Goal: Task Accomplishment & Management: Manage account settings

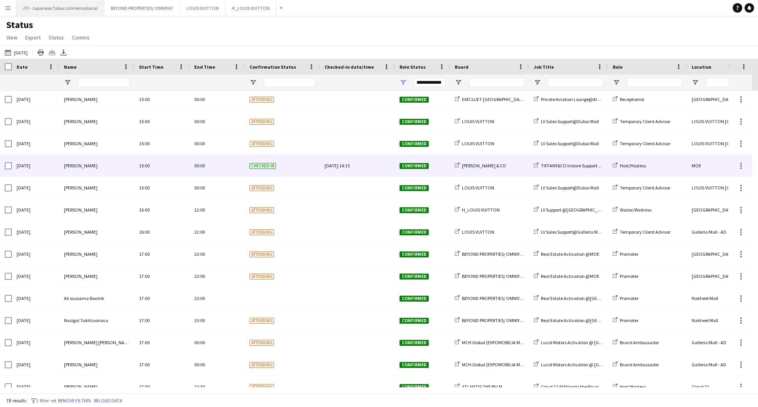
scroll to position [1349, 0]
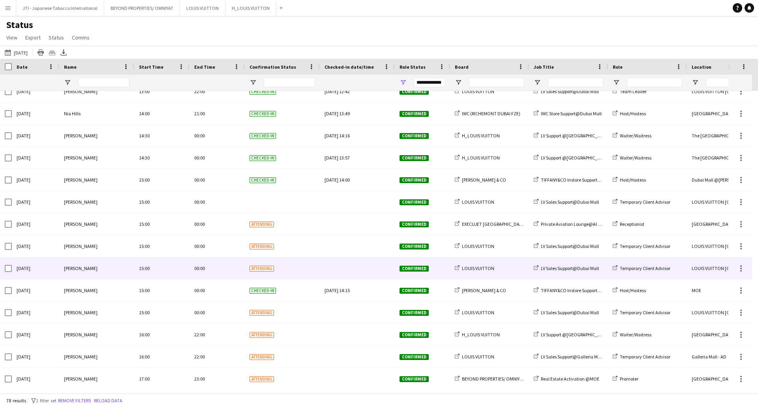
scroll to position [1224, 0]
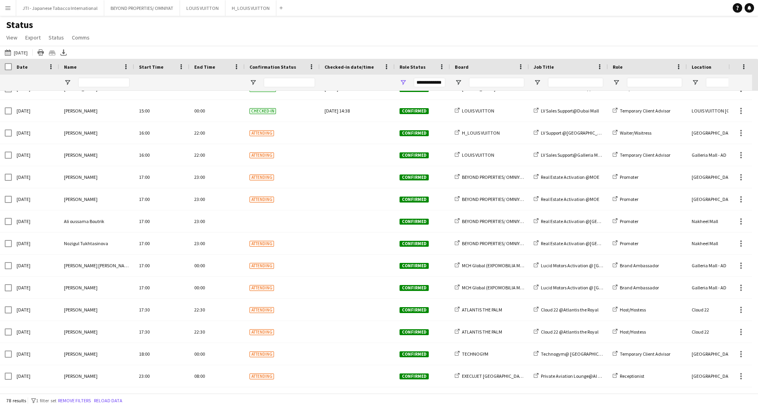
scroll to position [1152, 0]
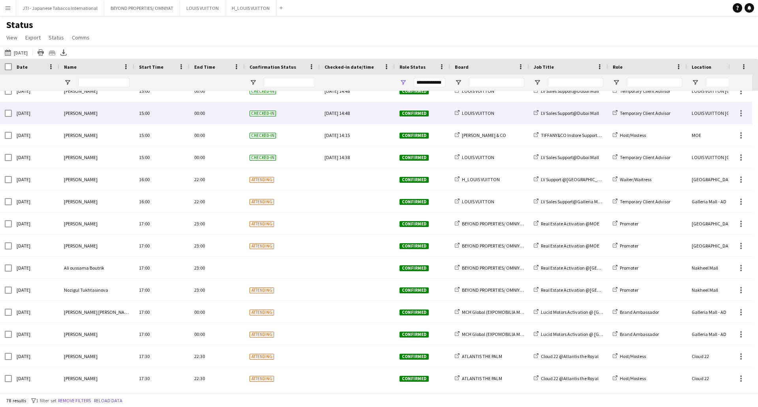
scroll to position [1382, 0]
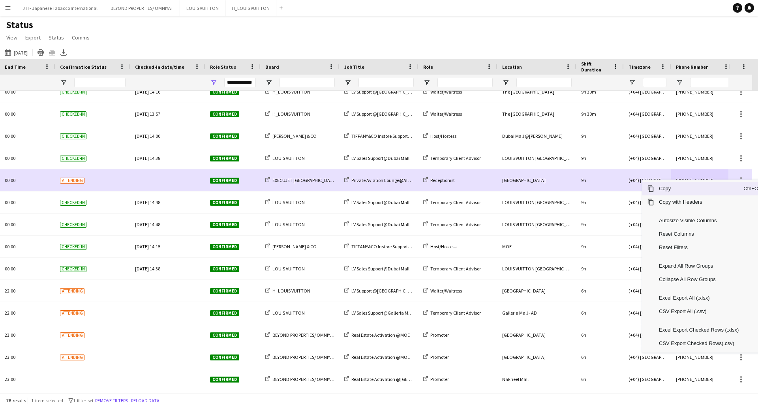
click at [688, 195] on span "Copy" at bounding box center [698, 188] width 89 height 13
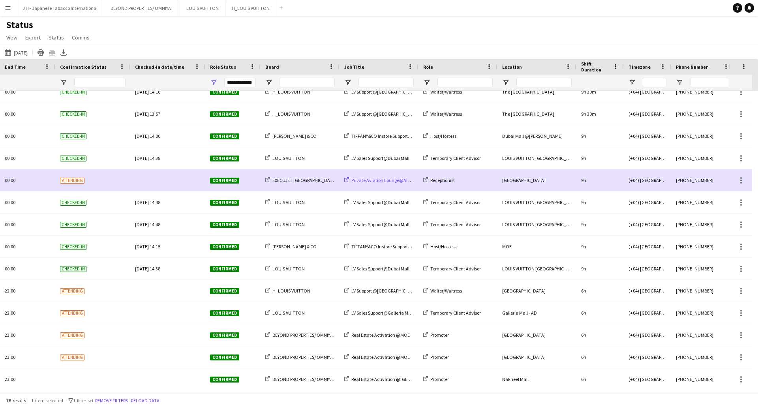
click at [379, 180] on span "Private Aviation Lounge@Al [GEOGRAPHIC_DATA]" at bounding box center [401, 180] width 100 height 6
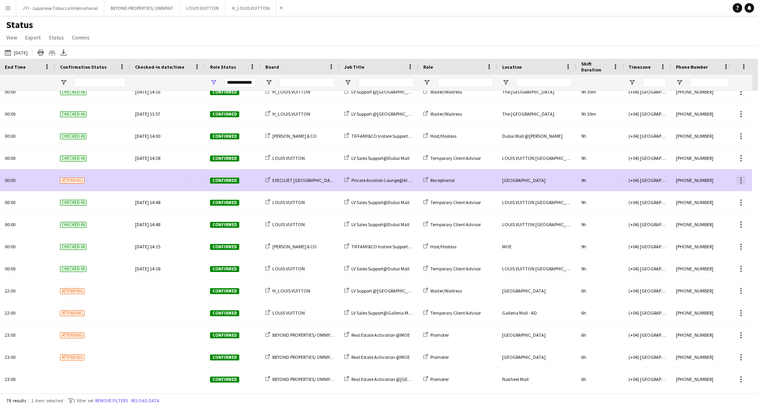
click at [741, 182] on div at bounding box center [741, 183] width 2 height 2
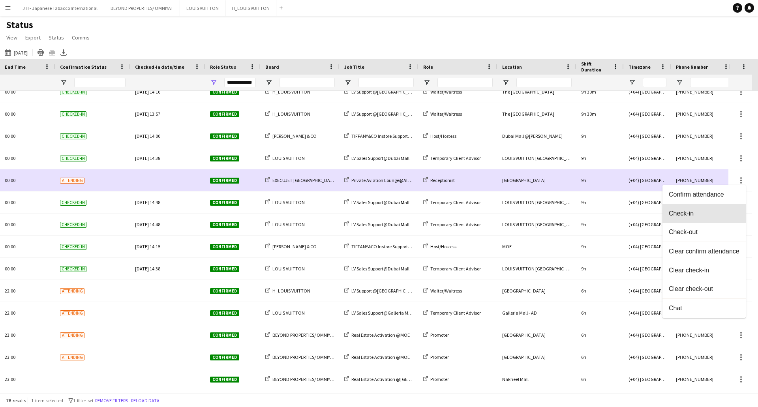
click at [706, 218] on button "Check-in" at bounding box center [704, 213] width 83 height 19
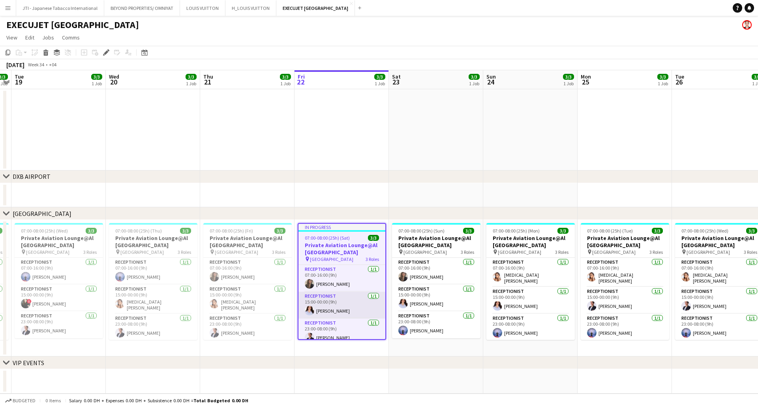
click at [354, 306] on app-card-role "Receptionist [DATE] 15:00-00:00 (9h) [PERSON_NAME]" at bounding box center [341, 305] width 87 height 27
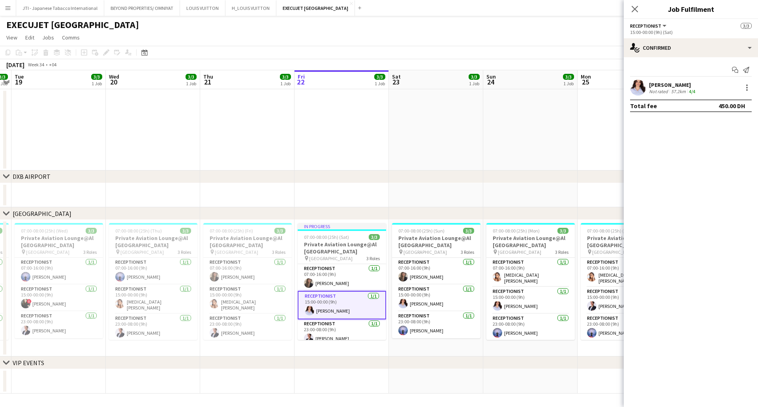
click at [670, 92] on div "57.2km" at bounding box center [679, 91] width 18 height 6
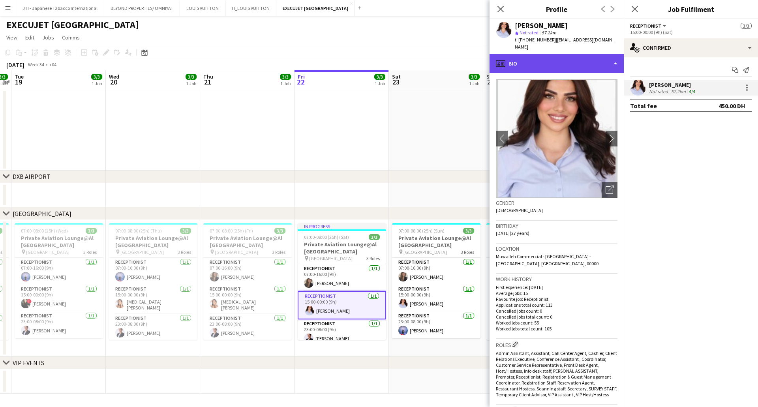
click at [548, 57] on div "profile Bio" at bounding box center [557, 63] width 134 height 19
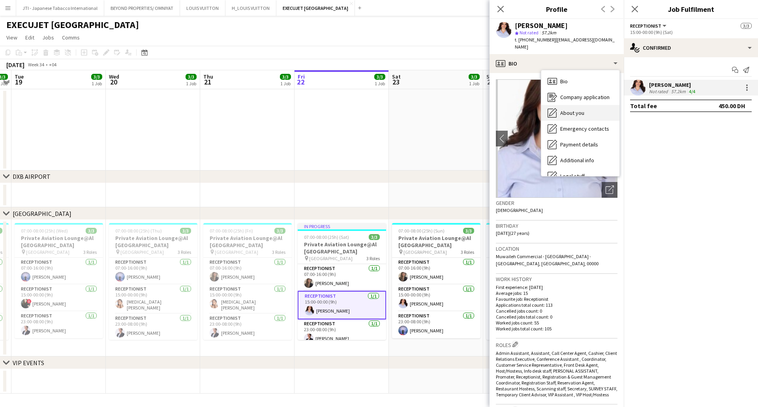
click at [570, 109] on span "About you" at bounding box center [572, 112] width 24 height 7
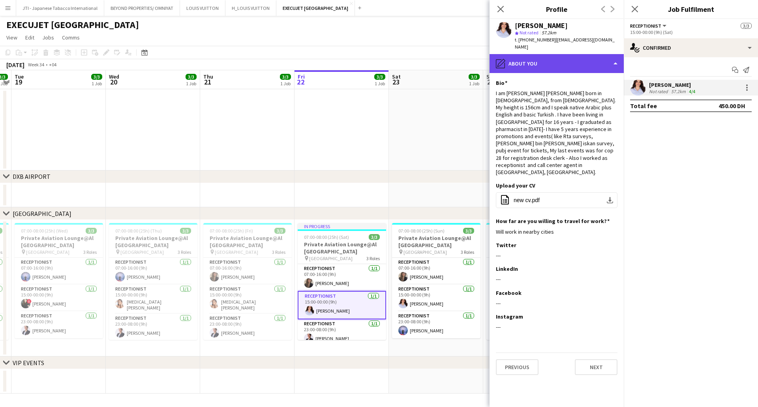
click at [559, 59] on div "pencil4 About you" at bounding box center [557, 63] width 134 height 19
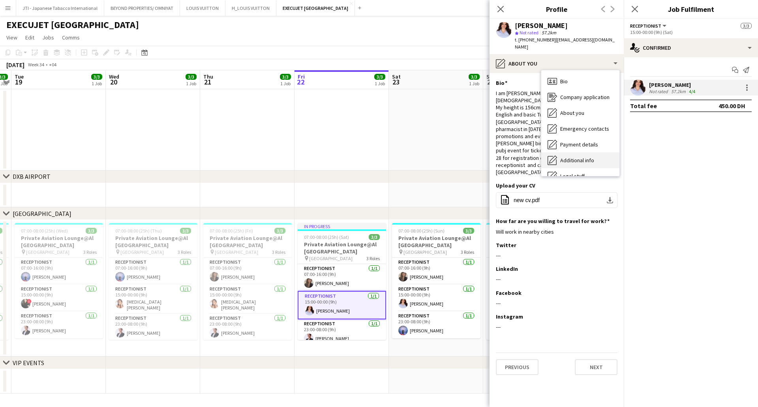
click at [578, 157] on span "Additional info" at bounding box center [577, 160] width 34 height 7
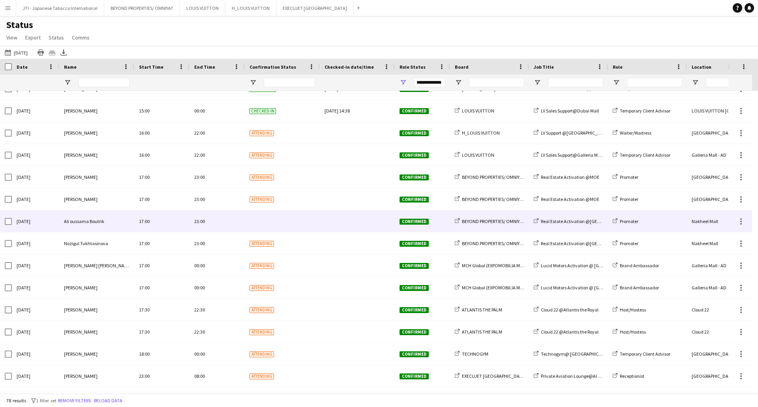
scroll to position [1231, 0]
